Goal: Go to known website: Access a specific website the user already knows

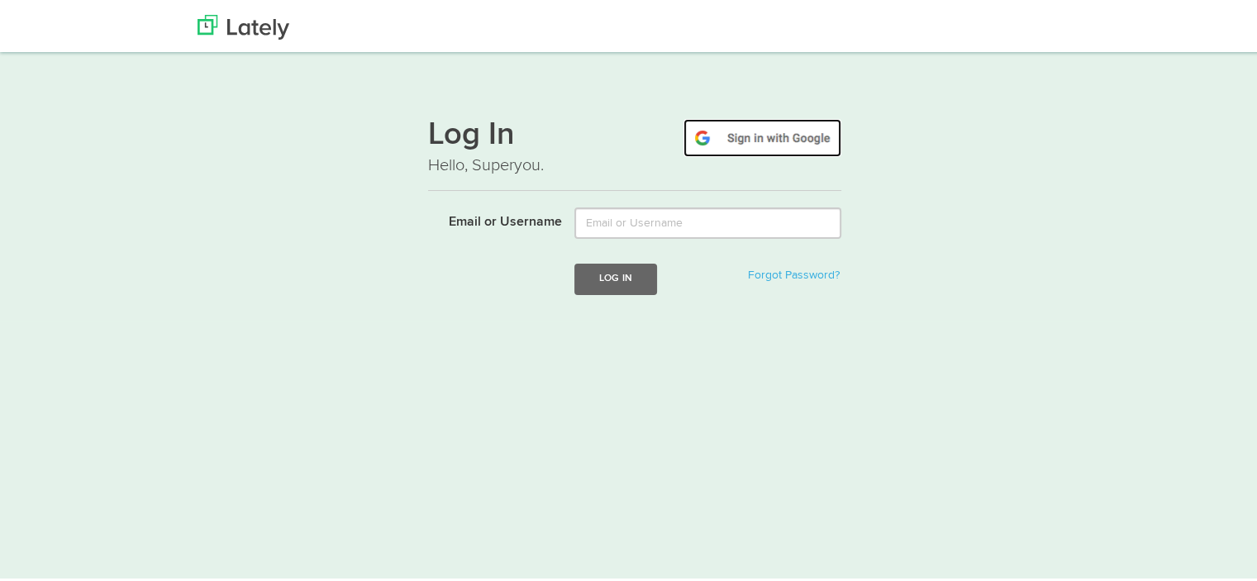
click at [754, 131] on img at bounding box center [763, 136] width 158 height 38
click at [760, 131] on img at bounding box center [763, 136] width 158 height 38
